Goal: Find specific page/section: Find specific page/section

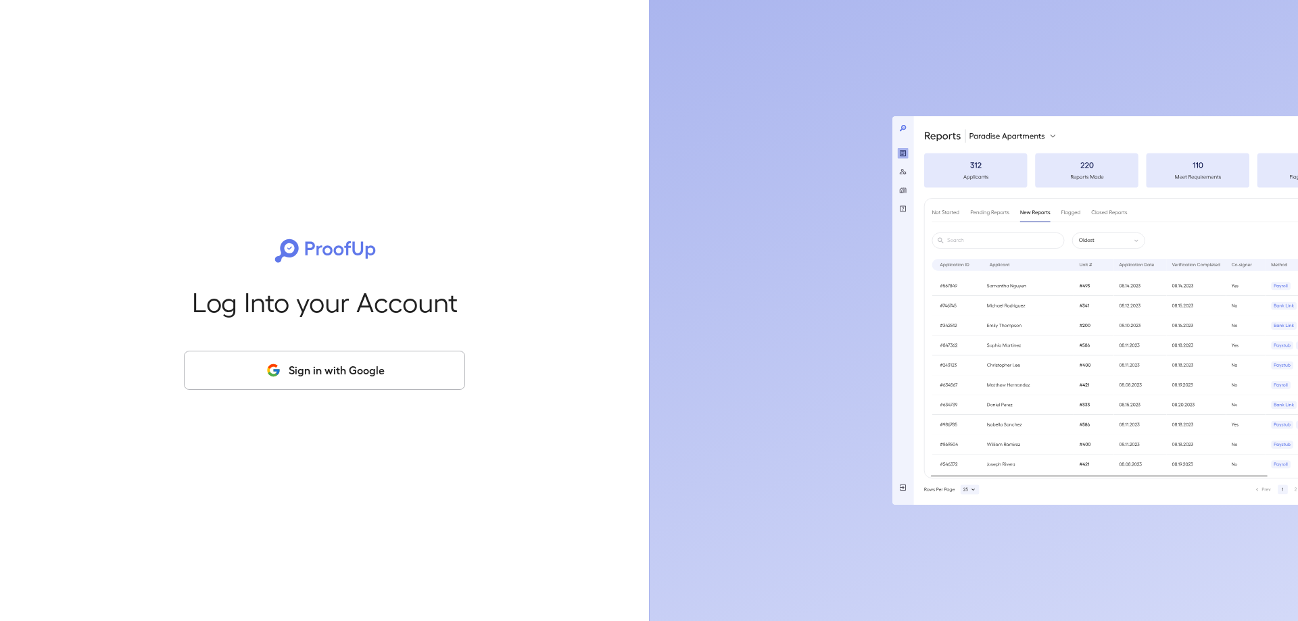
click at [314, 368] on button "Sign in with Google" at bounding box center [324, 370] width 281 height 39
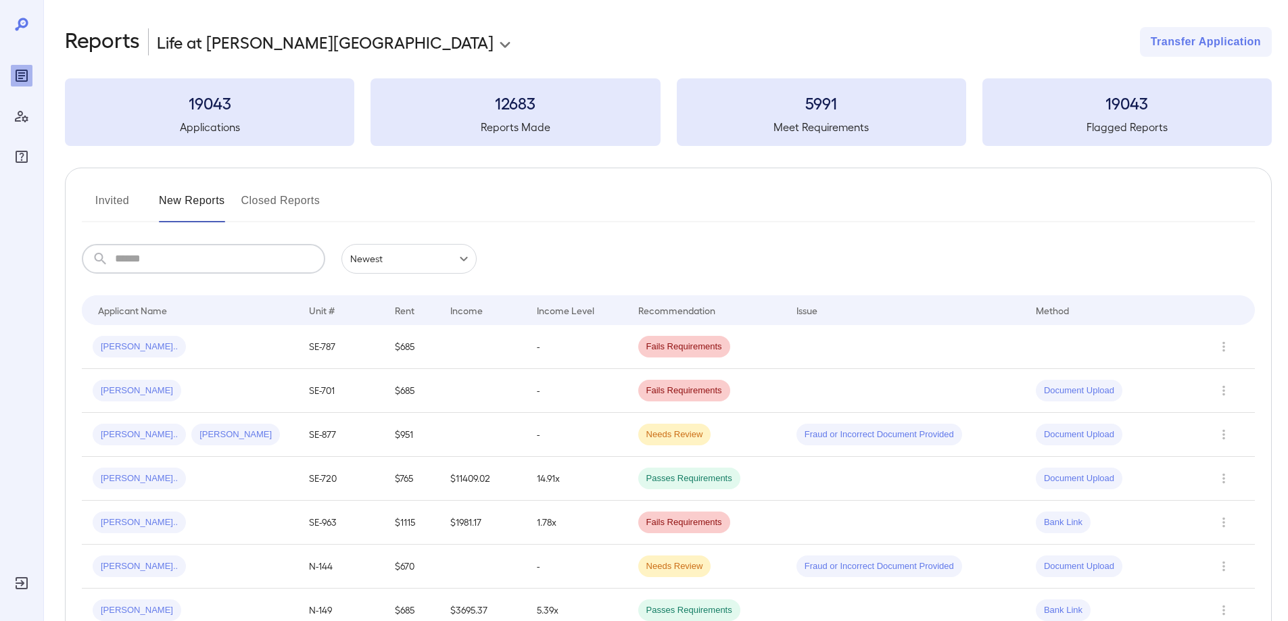
drag, startPoint x: 174, startPoint y: 258, endPoint x: 164, endPoint y: 249, distance: 13.9
click at [170, 254] on input "text" at bounding box center [220, 259] width 210 height 30
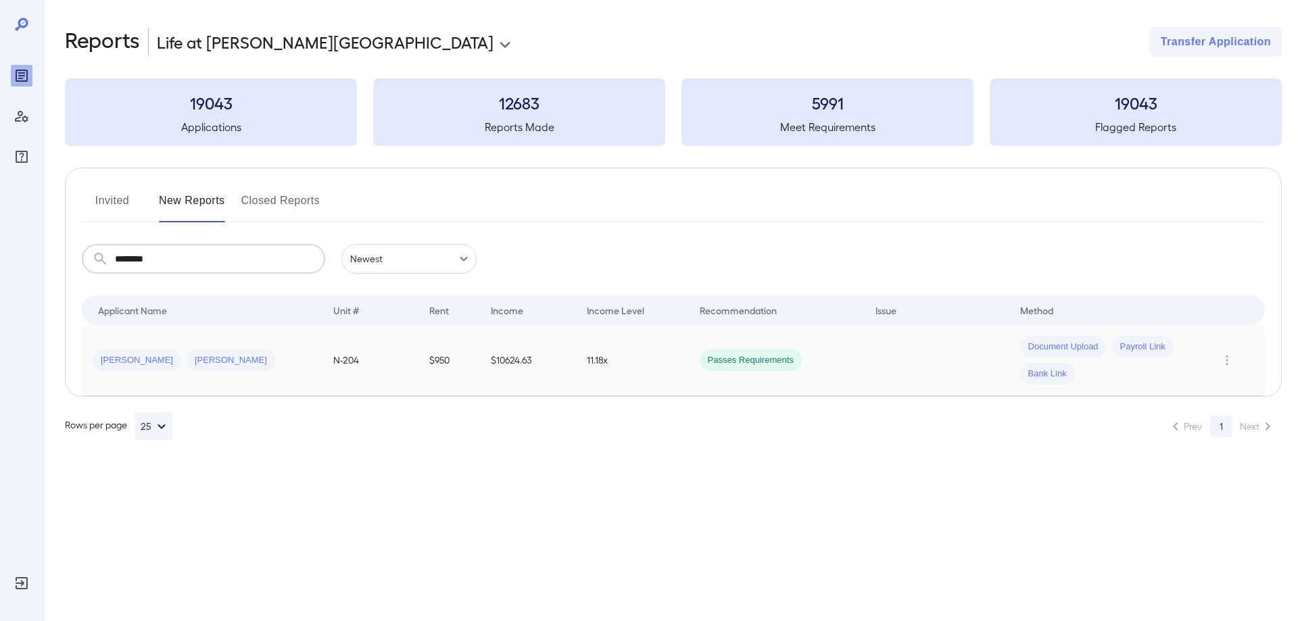
type input "********"
click at [114, 361] on span "Jennifer L..." at bounding box center [137, 360] width 89 height 13
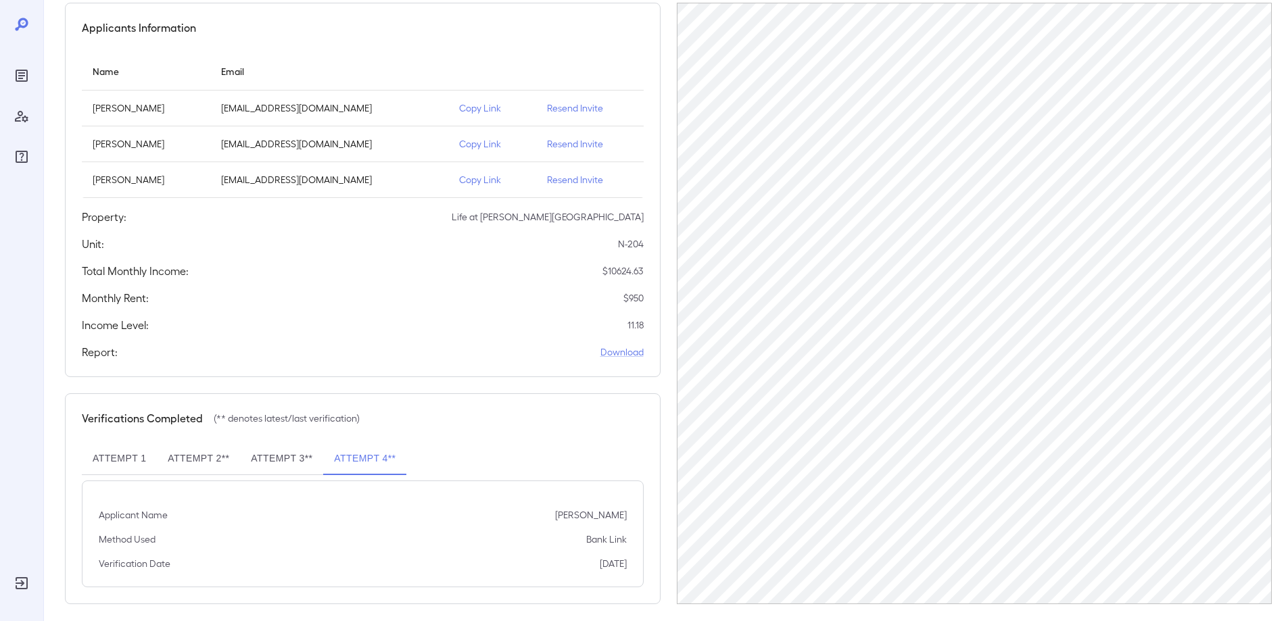
scroll to position [129, 0]
